Goal: Contribute content: Contribute content

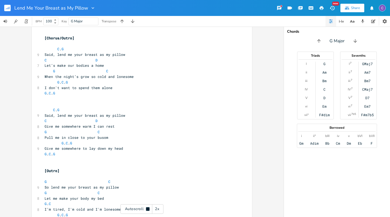
scroll to position [0, 0]
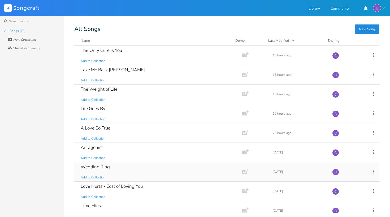
click at [108, 171] on div "Wedding Ring Add to Collection" at bounding box center [157, 171] width 153 height 19
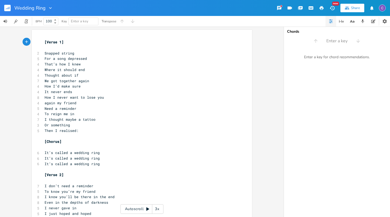
click at [159, 209] on div "3x" at bounding box center [157, 209] width 10 height 10
click at [159, 209] on div "4x" at bounding box center [157, 209] width 10 height 10
click at [159, 209] on div "5x" at bounding box center [157, 209] width 10 height 10
click at [159, 209] on div "1x" at bounding box center [157, 209] width 10 height 10
click at [149, 210] on icon at bounding box center [148, 209] width 4 height 4
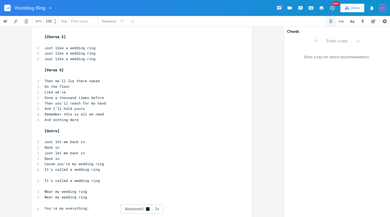
scroll to position [221, 0]
click at [10, 10] on rect "button" at bounding box center [7, 8] width 6 height 6
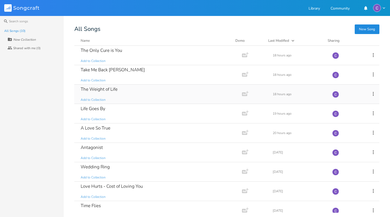
click at [118, 94] on div "The Weight of Life Add to Collection" at bounding box center [157, 93] width 153 height 19
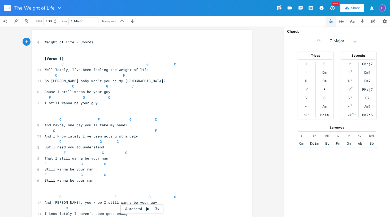
click at [59, 63] on span "C F G C" at bounding box center [111, 64] width 132 height 5
click at [102, 62] on span "C F G C" at bounding box center [107, 64] width 125 height 5
click at [123, 65] on span "C F G C" at bounding box center [101, 64] width 113 height 5
click at [141, 63] on span "C F G C" at bounding box center [97, 64] width 104 height 5
click at [53, 74] on span "C F" at bounding box center [85, 75] width 81 height 5
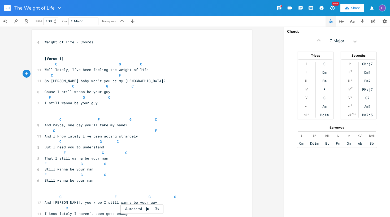
click at [105, 74] on span "C F" at bounding box center [83, 75] width 77 height 5
click at [72, 85] on span "C" at bounding box center [73, 86] width 2 height 5
click at [92, 85] on span "C G C" at bounding box center [84, 86] width 79 height 5
click at [105, 84] on span "C G C" at bounding box center [80, 86] width 70 height 5
click at [79, 95] on span "F G C" at bounding box center [78, 97] width 66 height 5
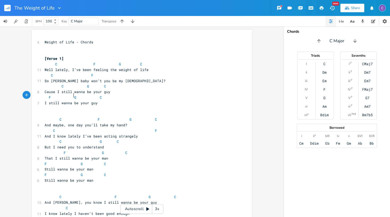
click at [94, 96] on span "F G C" at bounding box center [73, 97] width 57 height 5
click at [56, 117] on span "C F G C" at bounding box center [101, 119] width 113 height 5
click at [88, 118] on span "C F G C" at bounding box center [98, 119] width 106 height 5
click at [103, 117] on span "C F G C" at bounding box center [90, 119] width 91 height 5
click at [119, 119] on pre "C F G C" at bounding box center [140, 120] width 192 height 6
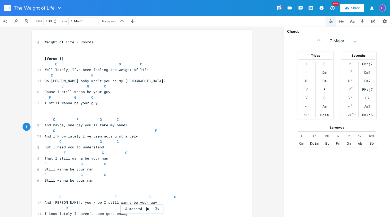
click at [51, 128] on span "C F" at bounding box center [101, 130] width 113 height 5
click at [144, 128] on span "C F" at bounding box center [99, 130] width 108 height 5
click at [57, 139] on span "C G C" at bounding box center [82, 141] width 74 height 5
click at [96, 139] on span "G" at bounding box center [97, 141] width 2 height 5
click at [100, 139] on span "C" at bounding box center [101, 141] width 2 height 5
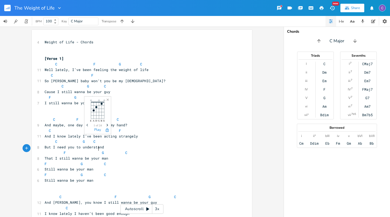
click at [96, 150] on span "F G C" at bounding box center [86, 152] width 83 height 5
click at [104, 150] on span "F G C" at bounding box center [78, 152] width 66 height 5
click at [77, 161] on span "F G C" at bounding box center [76, 163] width 62 height 5
click at [89, 161] on span "F G C" at bounding box center [70, 163] width 51 height 5
click at [77, 172] on span "F G C" at bounding box center [76, 174] width 62 height 5
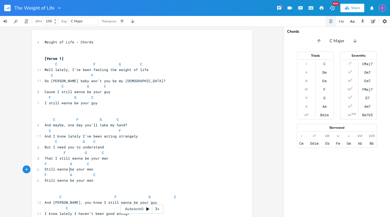
click at [89, 172] on span "F G C" at bounding box center [70, 174] width 51 height 5
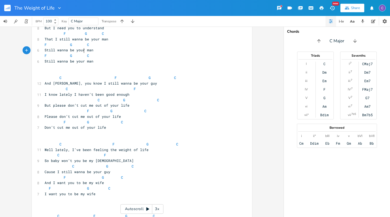
scroll to position [120, 0]
click at [56, 74] on span "C F G C" at bounding box center [111, 76] width 132 height 5
click at [96, 74] on span "C F G C" at bounding box center [107, 76] width 125 height 5
click at [116, 74] on span "C F G C" at bounding box center [97, 76] width 104 height 5
click at [131, 74] on span "C F G C" at bounding box center [93, 76] width 96 height 5
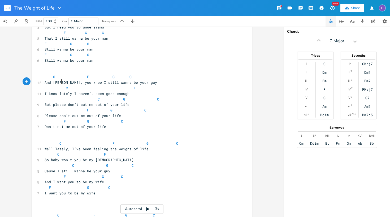
click at [60, 86] on span "C F" at bounding box center [90, 88] width 91 height 5
click at [114, 86] on span "C F" at bounding box center [86, 88] width 83 height 5
click at [92, 97] on span "C G C" at bounding box center [102, 99] width 115 height 5
click at [104, 97] on span "G" at bounding box center [105, 99] width 2 height 5
click at [125, 97] on span "C G C" at bounding box center [88, 99] width 87 height 5
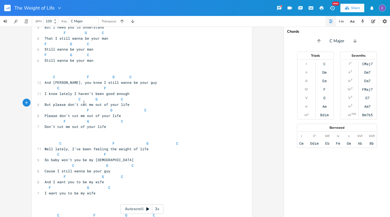
click at [83, 108] on span "F G C" at bounding box center [96, 110] width 102 height 5
click at [60, 119] on span "F G C" at bounding box center [84, 121] width 79 height 5
click at [90, 108] on span "F G C" at bounding box center [87, 110] width 85 height 5
click at [116, 108] on span "F G C" at bounding box center [84, 110] width 79 height 5
click at [75, 119] on span "F G C" at bounding box center [80, 121] width 70 height 5
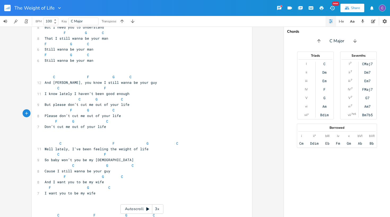
click at [100, 119] on span "F G C" at bounding box center [77, 121] width 64 height 5
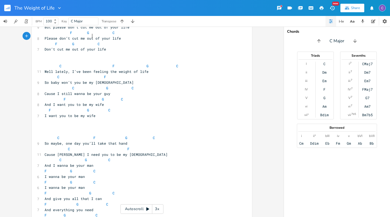
scroll to position [197, 0]
click at [57, 64] on span "C F G C" at bounding box center [112, 66] width 134 height 5
click at [98, 64] on span "C F G C" at bounding box center [109, 66] width 128 height 5
click at [119, 64] on span "C F G C" at bounding box center [102, 66] width 115 height 5
click at [142, 64] on span "C F G C" at bounding box center [98, 66] width 106 height 5
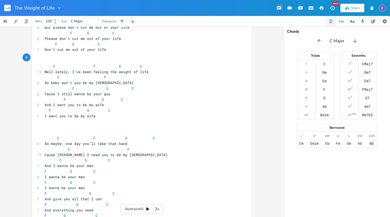
click at [53, 75] on span "C F" at bounding box center [76, 77] width 62 height 5
click at [93, 75] on span "C F" at bounding box center [72, 77] width 55 height 5
click at [69, 86] on span "C G C" at bounding box center [89, 88] width 89 height 5
click at [89, 86] on span "C G C" at bounding box center [83, 88] width 77 height 5
click at [108, 86] on span "C G C" at bounding box center [80, 88] width 70 height 5
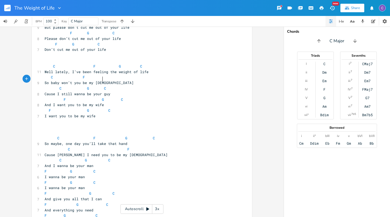
click at [61, 97] on span "F G C" at bounding box center [84, 99] width 79 height 5
click at [91, 97] on span "F G C" at bounding box center [81, 99] width 72 height 5
click at [98, 97] on span "F G C" at bounding box center [75, 99] width 60 height 5
click at [83, 108] on span "F G C" at bounding box center [78, 110] width 66 height 5
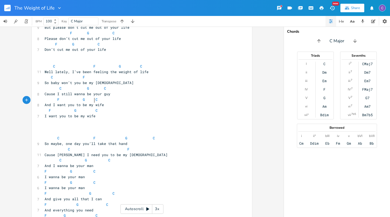
click at [92, 108] on span "F G C" at bounding box center [71, 110] width 53 height 5
click at [55, 135] on span "C F G C" at bounding box center [100, 137] width 111 height 5
click at [82, 135] on span "C F G C" at bounding box center [97, 137] width 104 height 5
click at [99, 135] on span "C F G C" at bounding box center [89, 137] width 89 height 5
click at [119, 135] on span "C F G C" at bounding box center [86, 137] width 83 height 5
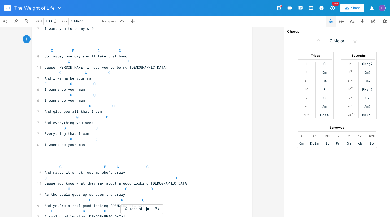
scroll to position [287, 0]
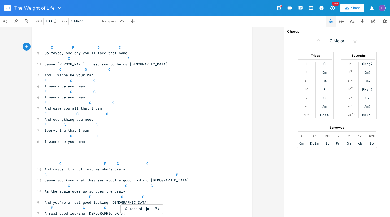
click at [65, 56] on span "C F" at bounding box center [87, 58] width 85 height 5
click at [111, 56] on span "C F" at bounding box center [82, 58] width 74 height 5
click at [56, 67] on span "C G C" at bounding box center [78, 69] width 66 height 5
click at [75, 67] on span "C G C" at bounding box center [75, 69] width 60 height 5
click at [90, 67] on span "C G C" at bounding box center [70, 69] width 51 height 5
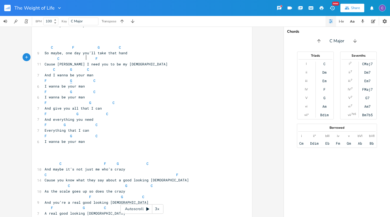
click at [70, 78] on span "G" at bounding box center [71, 80] width 2 height 5
click at [81, 78] on span "F G C" at bounding box center [66, 80] width 43 height 5
click at [67, 89] on span "F G C" at bounding box center [70, 91] width 51 height 5
click at [80, 89] on span "F G C" at bounding box center [66, 91] width 43 height 5
click at [86, 100] on span "F G C" at bounding box center [80, 102] width 70 height 5
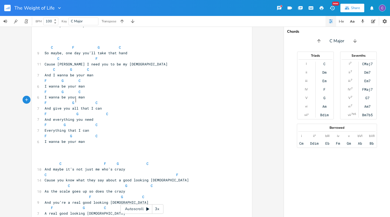
click at [73, 111] on span "F G C" at bounding box center [77, 113] width 64 height 5
click at [88, 111] on span "F G C" at bounding box center [70, 113] width 51 height 5
click at [61, 122] on span "F G C" at bounding box center [71, 124] width 53 height 5
click at [86, 122] on span "F G C" at bounding box center [68, 124] width 47 height 5
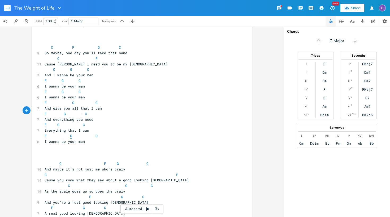
click at [70, 133] on span "G" at bounding box center [71, 135] width 2 height 5
click at [87, 133] on span "C" at bounding box center [88, 135] width 2 height 5
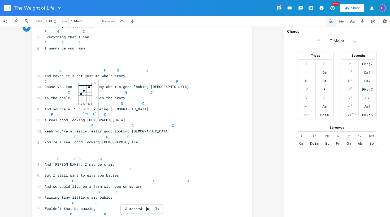
scroll to position [380, 0]
click at [57, 69] on span "C F G C" at bounding box center [97, 71] width 104 height 5
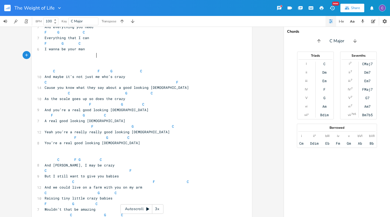
click at [94, 69] on span "C F G C" at bounding box center [94, 71] width 98 height 5
click at [98, 69] on span "G" at bounding box center [99, 71] width 2 height 5
click at [120, 69] on span "C F G C" at bounding box center [86, 71] width 83 height 5
click at [169, 80] on span "C F" at bounding box center [112, 82] width 134 height 5
click at [65, 91] on span "C G C" at bounding box center [99, 93] width 108 height 5
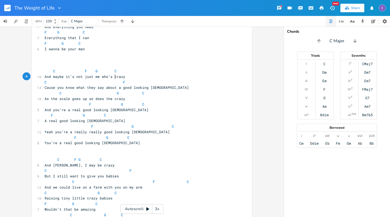
click at [113, 91] on span "C G C" at bounding box center [95, 93] width 100 height 5
click at [116, 91] on span "C G C" at bounding box center [84, 93] width 79 height 5
click at [85, 102] on span "F G C" at bounding box center [96, 104] width 102 height 5
click at [127, 124] on span "F G C" at bounding box center [110, 126] width 130 height 5
click at [139, 124] on span "F G C" at bounding box center [96, 126] width 102 height 5
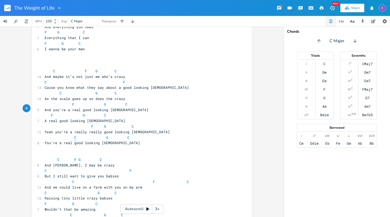
click at [74, 135] on span "F" at bounding box center [75, 137] width 2 height 5
click at [92, 135] on span "F G C" at bounding box center [82, 137] width 74 height 5
click at [102, 135] on span "F G C" at bounding box center [77, 137] width 64 height 5
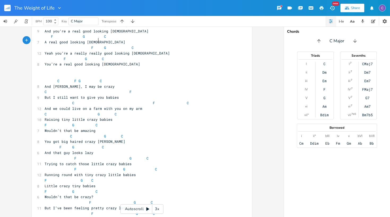
scroll to position [450, 0]
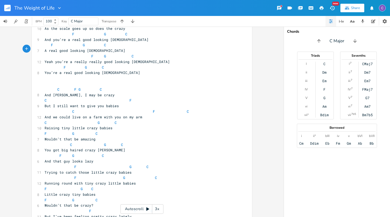
click at [54, 87] on span "C F G C" at bounding box center [73, 89] width 57 height 5
click at [65, 87] on span "C F G C" at bounding box center [70, 89] width 51 height 5
click at [125, 98] on span "C F" at bounding box center [88, 100] width 87 height 5
click at [69, 109] on span "C F C" at bounding box center [117, 111] width 145 height 5
click at [134, 109] on span "C F C" at bounding box center [111, 111] width 132 height 5
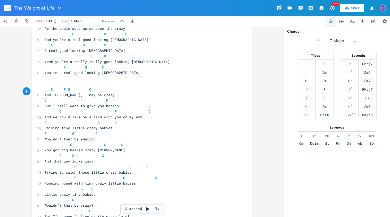
click at [144, 109] on span "C F C" at bounding box center [98, 111] width 106 height 5
click at [94, 120] on span "C G C" at bounding box center [81, 122] width 72 height 5
click at [100, 120] on span "C G C" at bounding box center [76, 122] width 62 height 5
click at [69, 131] on span "F G C" at bounding box center [71, 133] width 53 height 5
click at [87, 131] on span "C" at bounding box center [88, 133] width 2 height 5
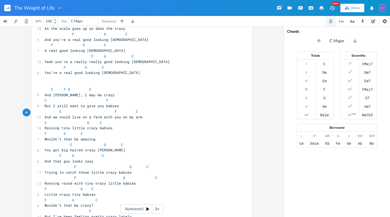
click at [66, 142] on span "C G C" at bounding box center [84, 144] width 79 height 5
click at [92, 142] on span "C G C" at bounding box center [80, 144] width 70 height 5
click at [98, 142] on span "C G C" at bounding box center [75, 144] width 60 height 5
click at [60, 153] on span "F" at bounding box center [61, 155] width 2 height 5
click at [63, 153] on span "F G C" at bounding box center [71, 155] width 53 height 5
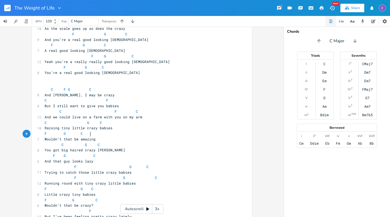
click at [88, 153] on span "F G C" at bounding box center [70, 155] width 51 height 5
click at [70, 164] on span "F G C" at bounding box center [97, 166] width 104 height 5
click at [114, 164] on span "F G C" at bounding box center [92, 166] width 94 height 5
click at [118, 164] on span "F G C" at bounding box center [85, 166] width 81 height 5
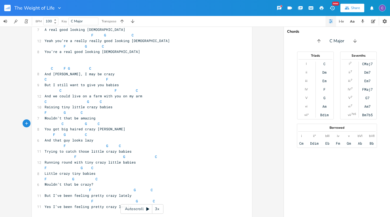
scroll to position [471, 0]
click at [70, 154] on span "F G C" at bounding box center [101, 156] width 113 height 5
click at [106, 154] on span "F G C" at bounding box center [95, 156] width 100 height 5
click at [122, 154] on span "F G C" at bounding box center [87, 156] width 85 height 5
click at [77, 165] on span "F G C" at bounding box center [69, 167] width 49 height 5
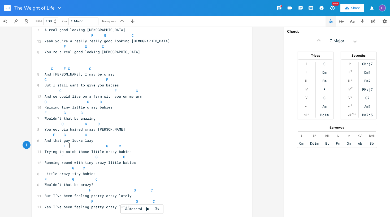
click at [72, 177] on span "G" at bounding box center [73, 179] width 2 height 5
click at [83, 177] on span "F G C" at bounding box center [67, 179] width 45 height 5
click at [83, 188] on span "F G C" at bounding box center [99, 190] width 108 height 5
click at [87, 199] on span "F G C" at bounding box center [100, 201] width 111 height 5
click at [112, 188] on span "F G C" at bounding box center [90, 190] width 91 height 5
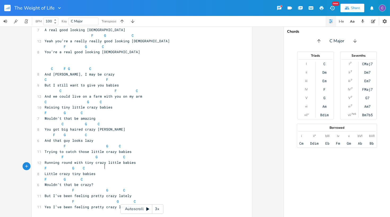
click at [119, 188] on span "F G C" at bounding box center [85, 190] width 81 height 5
click at [113, 199] on span "F G C" at bounding box center [90, 201] width 91 height 5
click at [119, 199] on span "F G C" at bounding box center [85, 201] width 81 height 5
click at [123, 82] on pre "But I still want to give you babies" at bounding box center [140, 85] width 192 height 6
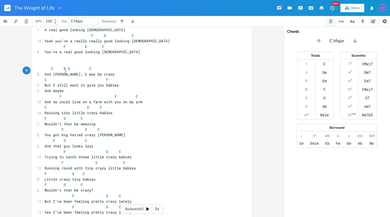
scroll to position [0, 16]
type textarea "And maybe yyou"
type textarea "ou could be crazy"
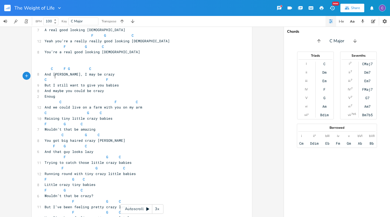
type textarea "Enought"
type textarea "to still want to give me baabies"
type textarea "[PERSON_NAME]"
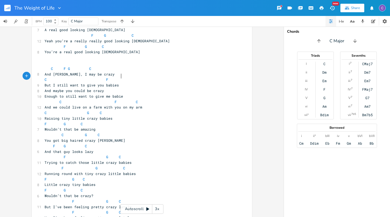
scroll to position [0, 5]
click at [120, 82] on pre "But I still want to give you babies" at bounding box center [140, 85] width 192 height 6
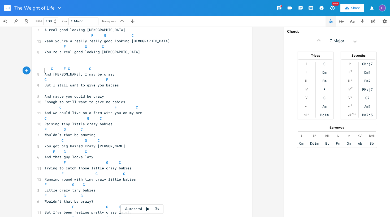
click at [120, 94] on pre "And maybe you could be crazy" at bounding box center [140, 97] width 192 height 6
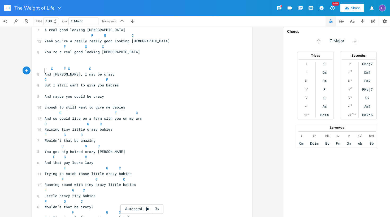
click at [45, 88] on pre "​" at bounding box center [140, 91] width 192 height 6
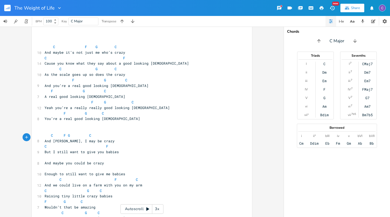
scroll to position [408, 0]
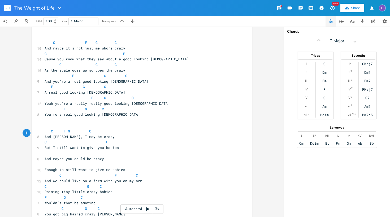
click at [52, 150] on pre "​" at bounding box center [140, 153] width 192 height 6
type textarea "C."
type textarea "G."
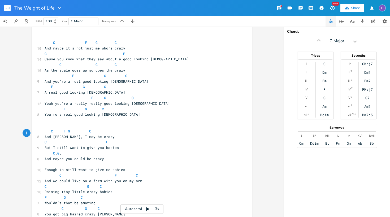
scroll to position [0, 12]
type textarea "C"
click at [48, 156] on pre "And maybe you could be crazy" at bounding box center [140, 159] width 192 height 6
click at [57, 162] on pre "​" at bounding box center [140, 165] width 192 height 6
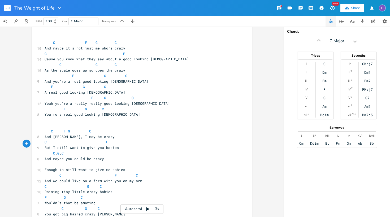
scroll to position [0, 8]
type textarea "F"
click at [89, 167] on span "Enough to still want to give me babies" at bounding box center [85, 169] width 81 height 5
click at [92, 162] on pre "F" at bounding box center [140, 165] width 192 height 6
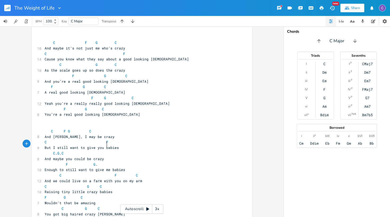
scroll to position [0, 17]
type textarea "G. C"
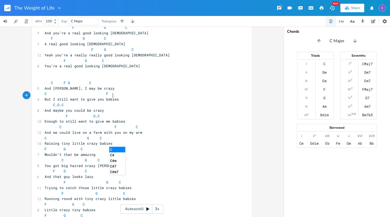
scroll to position [463, 0]
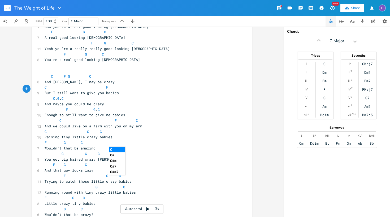
click at [144, 140] on pre "F G C" at bounding box center [140, 143] width 192 height 6
click at [86, 74] on span "C F G C" at bounding box center [68, 76] width 47 height 5
drag, startPoint x: 122, startPoint y: 94, endPoint x: 92, endPoint y: 94, distance: 30.0
click at [92, 112] on pre "Enough to still want to give me babies" at bounding box center [140, 115] width 192 height 6
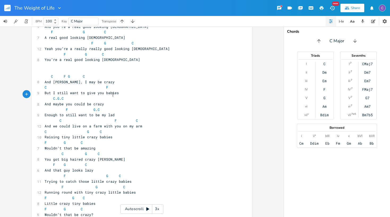
type textarea "be my [DEMOGRAPHIC_DATA]"
click at [94, 107] on span "G" at bounding box center [95, 109] width 2 height 5
click at [102, 107] on span "F G . C" at bounding box center [73, 109] width 57 height 5
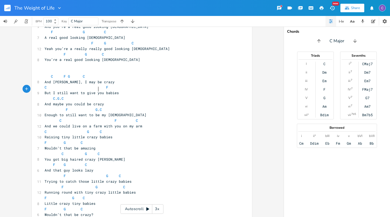
scroll to position [0, 1]
click at [125, 112] on pre "Enough to still want to be my [DEMOGRAPHIC_DATA]" at bounding box center [140, 115] width 192 height 6
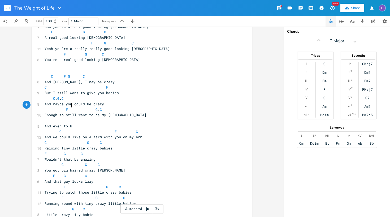
type textarea "And even to ba"
type textarea "ear my baby"
click at [54, 118] on pre "​" at bounding box center [140, 121] width 192 height 6
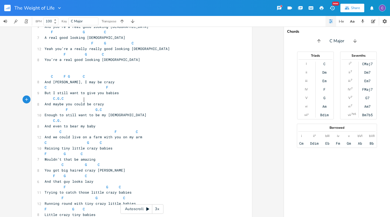
scroll to position [0, 14]
type textarea "C. G. C"
click at [112, 129] on pre "C F C" at bounding box center [140, 132] width 192 height 6
click at [139, 145] on pre "Raising tiny little crazy babies" at bounding box center [140, 148] width 192 height 6
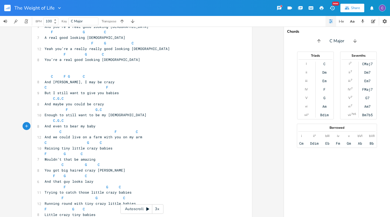
click at [159, 129] on pre "C F C" at bounding box center [140, 132] width 192 height 6
click at [121, 123] on pre "And even to bear my baby" at bounding box center [140, 126] width 192 height 6
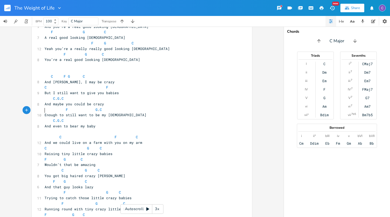
click at [160, 140] on pre "And we could live on a farm with you on my arm" at bounding box center [140, 143] width 192 height 6
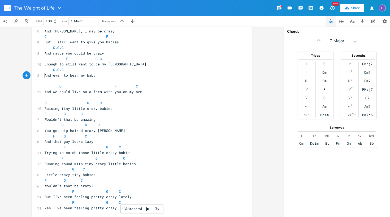
scroll to position [513, 0]
click at [112, 172] on pre "Little crazy tiny babies" at bounding box center [140, 175] width 192 height 6
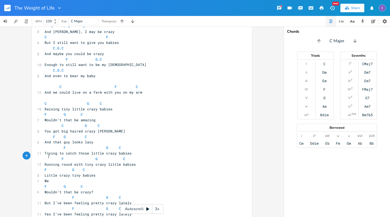
type textarea "We;"
type textarea "ll I think that's"
type textarea "d be A"
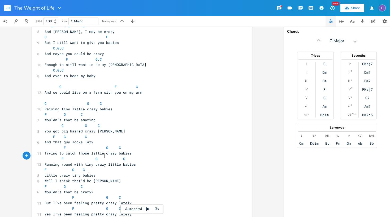
type textarea "amazing"
click at [115, 172] on pre "Little crazy tiny babies" at bounding box center [140, 175] width 192 height 6
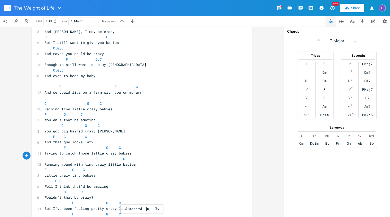
scroll to position [0, 19]
type textarea "F. G. C"
click at [134, 178] on pre "F . G . C" at bounding box center [140, 181] width 192 height 6
click at [140, 178] on pre "F . G . C" at bounding box center [140, 181] width 192 height 6
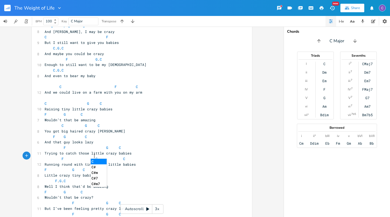
click at [54, 195] on span "Wouldn’t that be crazy?" at bounding box center [69, 197] width 49 height 5
click at [127, 184] on pre "Well I think that'd be amazing" at bounding box center [140, 187] width 192 height 6
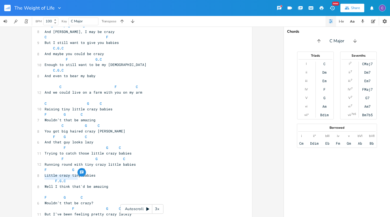
drag, startPoint x: 76, startPoint y: 178, endPoint x: 40, endPoint y: 178, distance: 35.6
type textarea "And maybe a little"
click at [44, 194] on pre "F G C" at bounding box center [140, 197] width 192 height 6
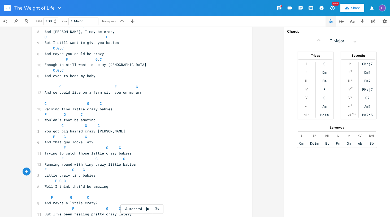
scroll to position [0, 3]
click at [69, 195] on span "F G C" at bounding box center [68, 197] width 47 height 5
click at [84, 195] on span "F G C" at bounding box center [67, 197] width 45 height 5
